Goal: Book appointment/travel/reservation

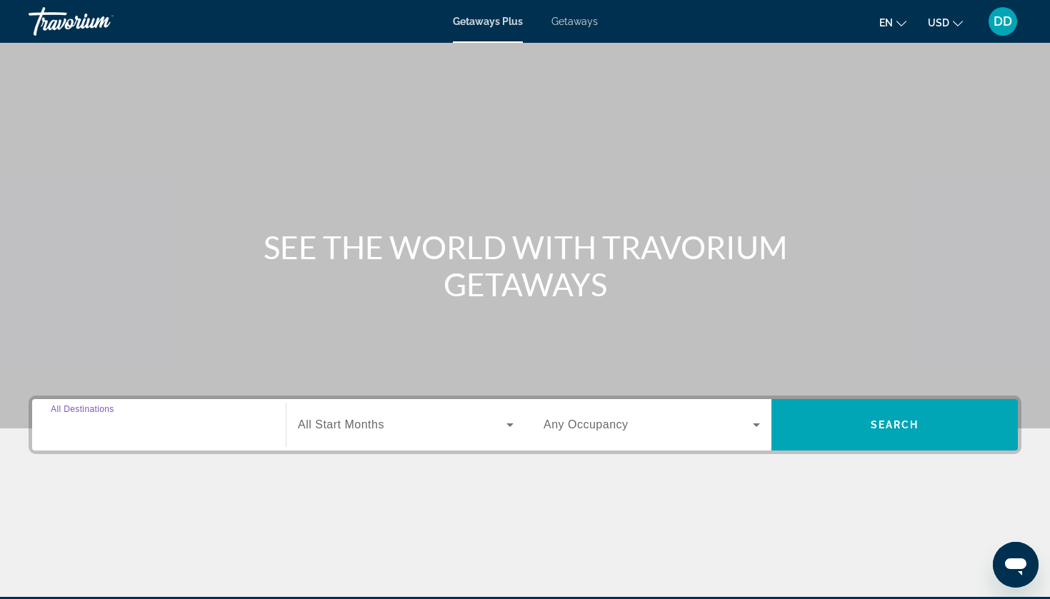
click at [223, 422] on input "Destination All Destinations" at bounding box center [159, 425] width 216 height 17
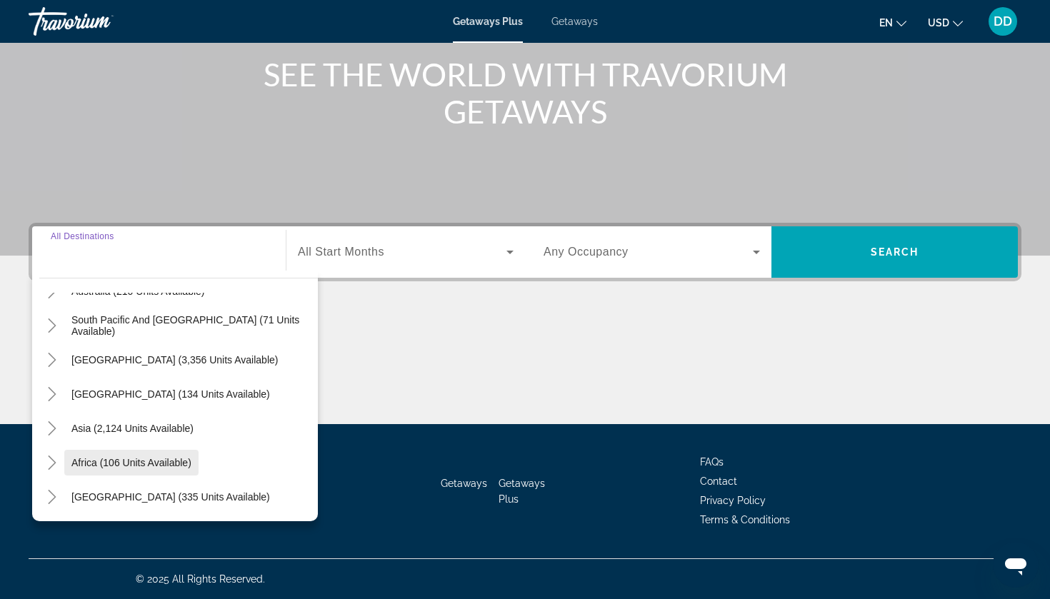
scroll to position [231, 0]
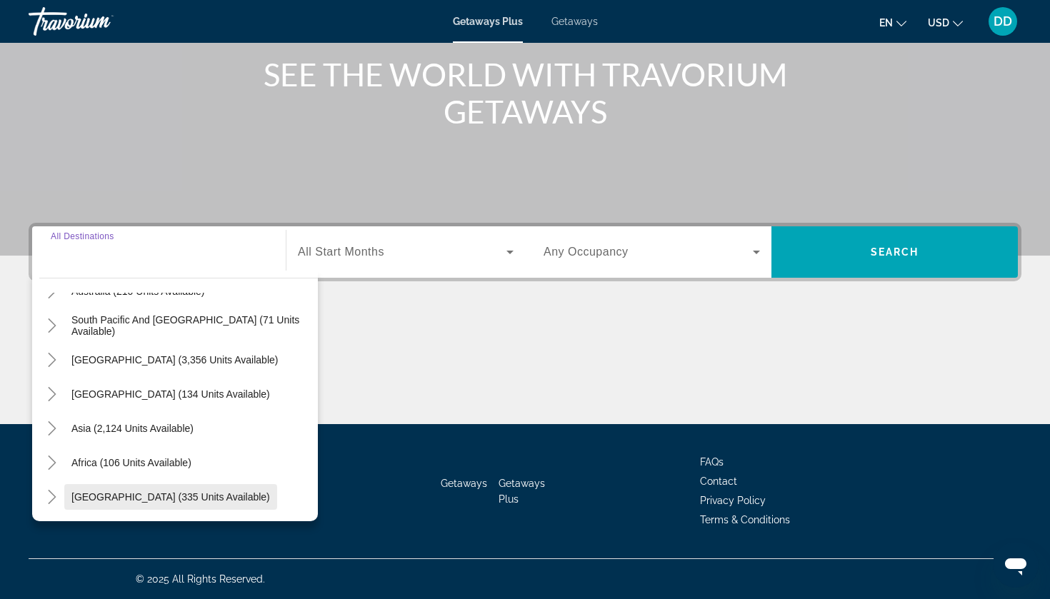
click at [163, 493] on span "[GEOGRAPHIC_DATA] (335 units available)" at bounding box center [170, 496] width 199 height 11
type input "**********"
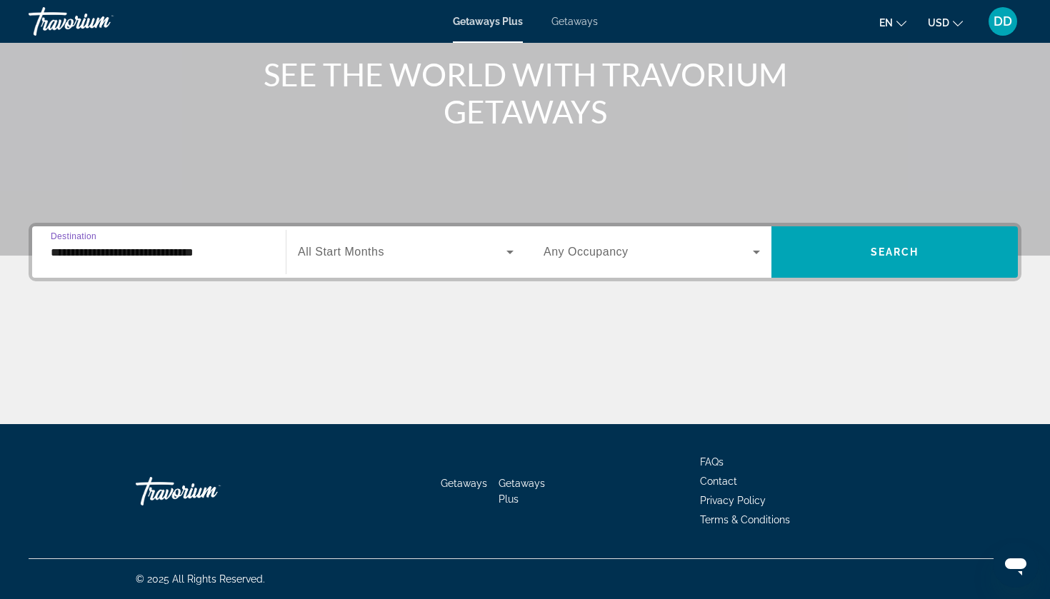
click at [414, 251] on span "Search widget" at bounding box center [402, 252] width 209 height 17
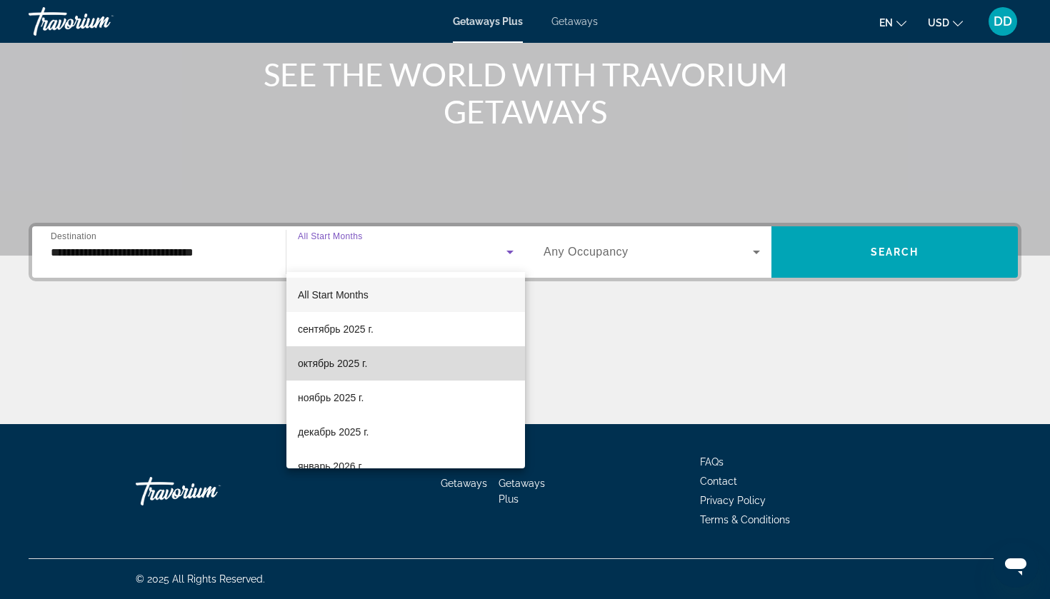
click at [402, 368] on mat-option "октябрь 2025 г." at bounding box center [405, 363] width 239 height 34
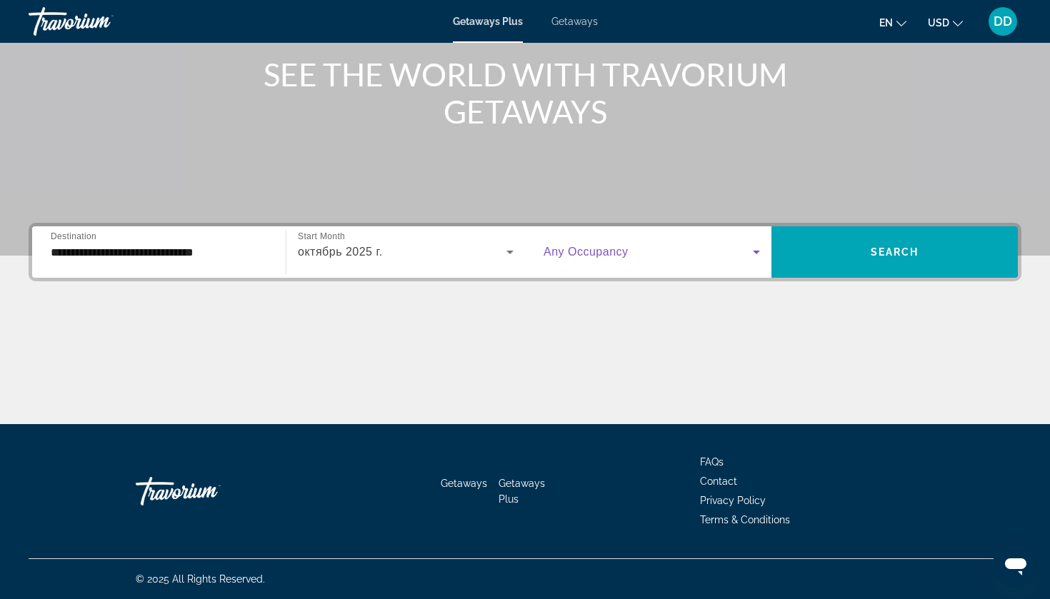
click at [681, 258] on span "Search widget" at bounding box center [648, 252] width 209 height 17
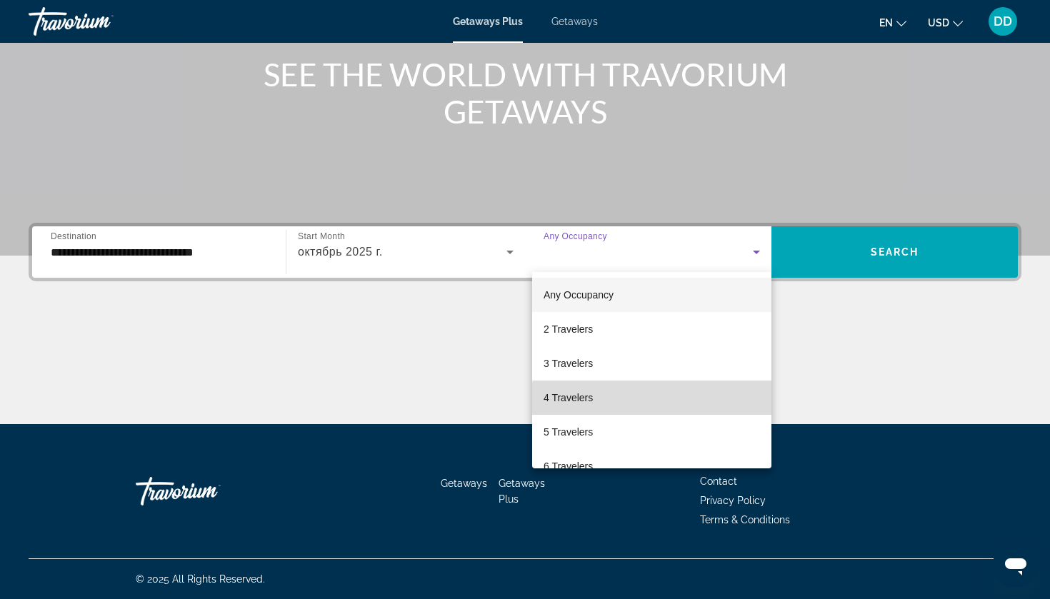
click at [658, 401] on mat-option "4 Travelers" at bounding box center [651, 398] width 239 height 34
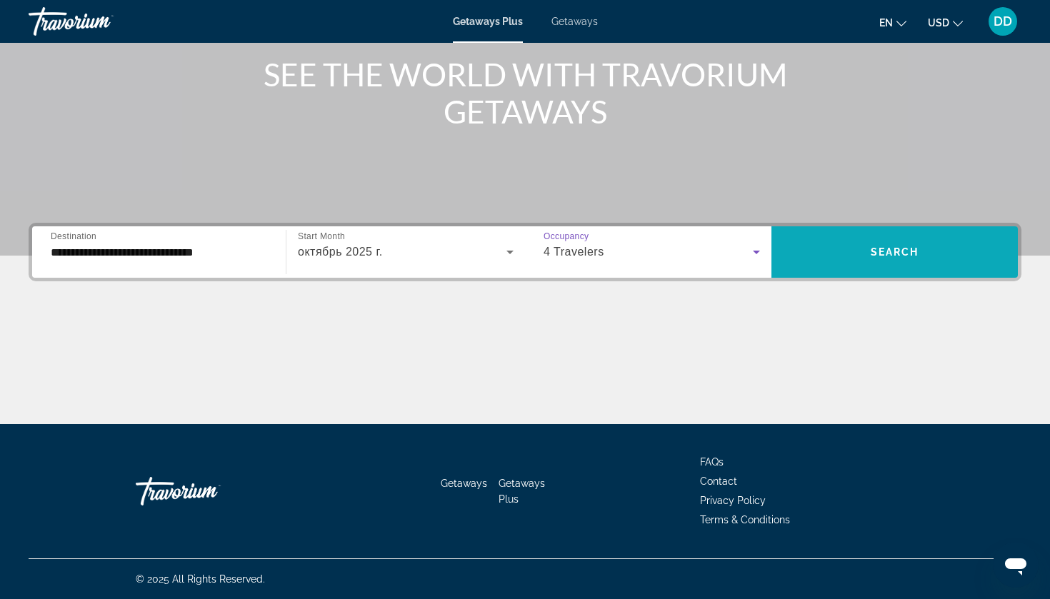
click at [864, 264] on span "Search widget" at bounding box center [895, 252] width 246 height 34
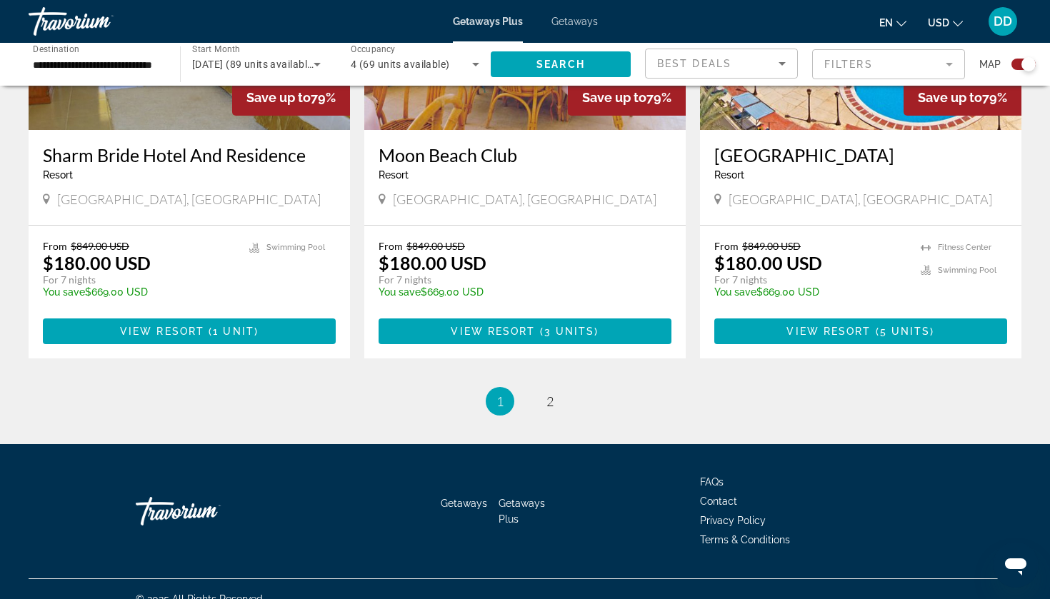
scroll to position [2155, 0]
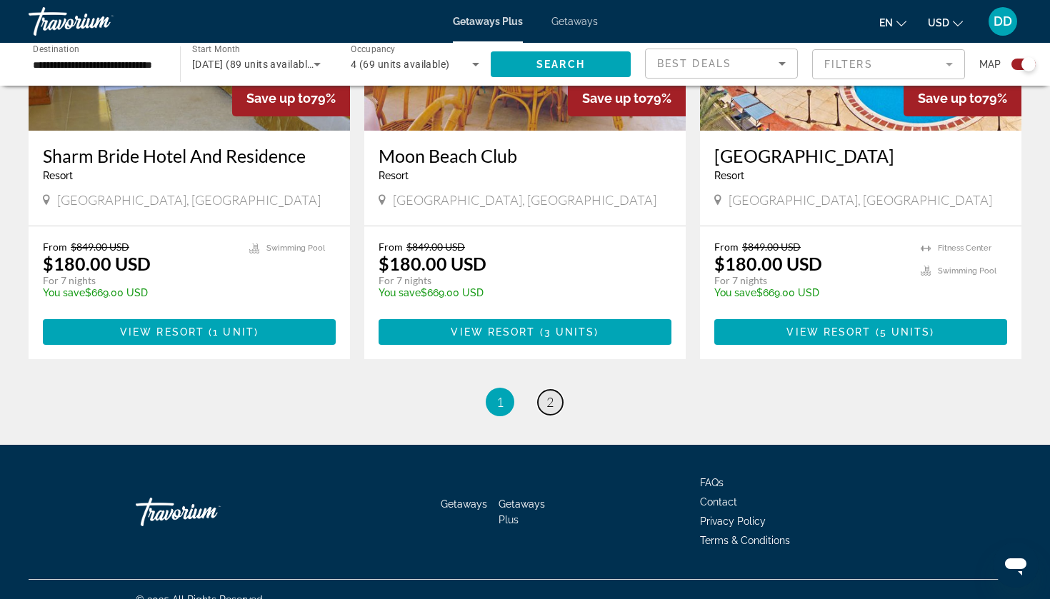
click at [556, 390] on link "page 2" at bounding box center [550, 402] width 25 height 25
